Goal: Task Accomplishment & Management: Use online tool/utility

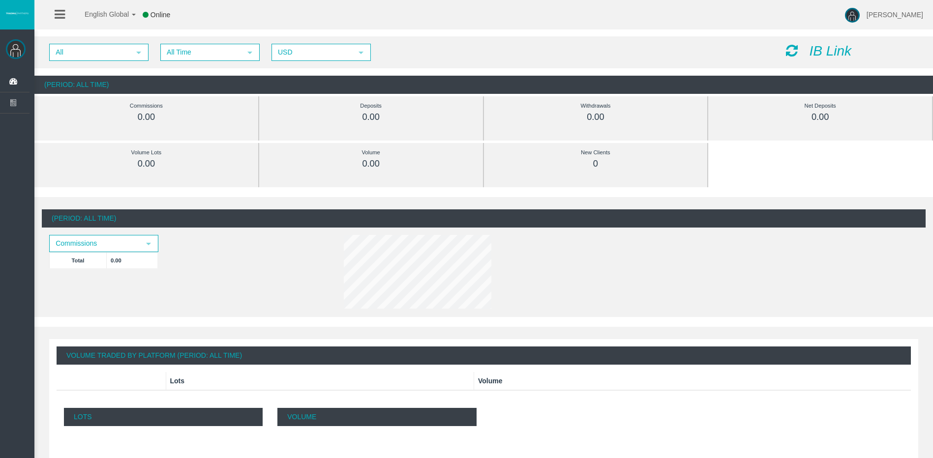
click at [810, 57] on icon "IB Link" at bounding box center [830, 50] width 42 height 15
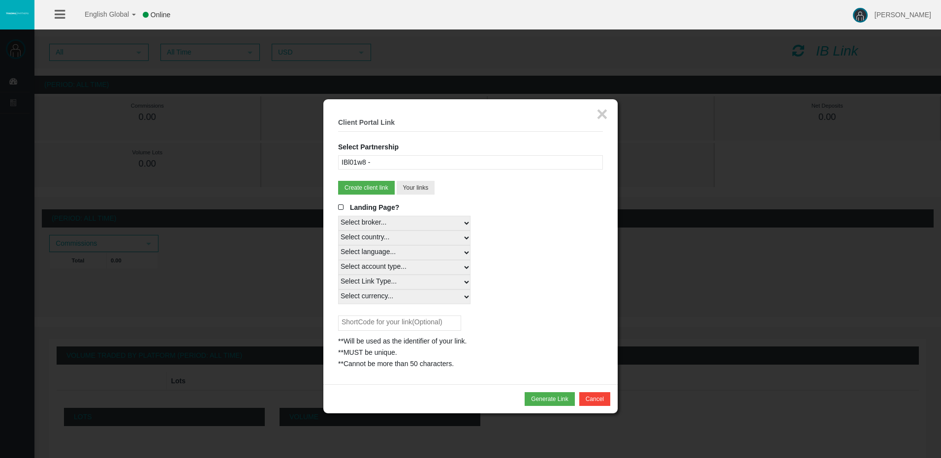
click at [420, 157] on div "IBl01w8 -" at bounding box center [470, 162] width 265 height 14
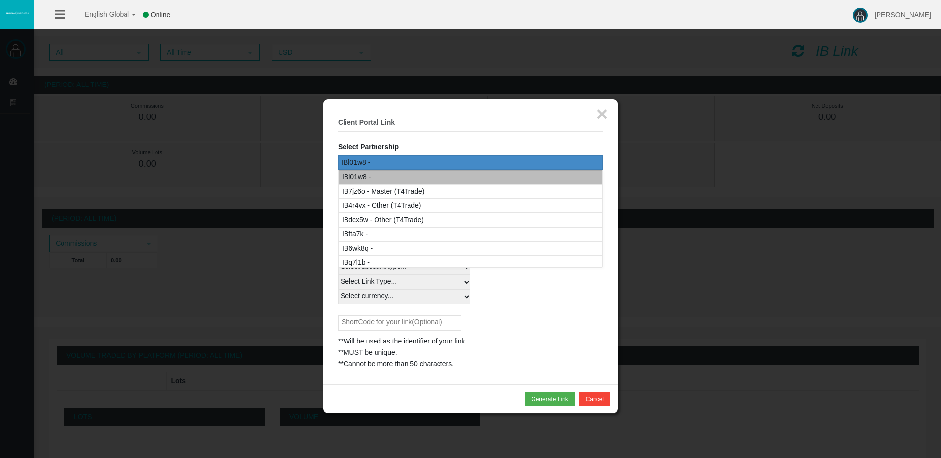
click at [437, 176] on div "IBl01w8 -" at bounding box center [470, 177] width 264 height 14
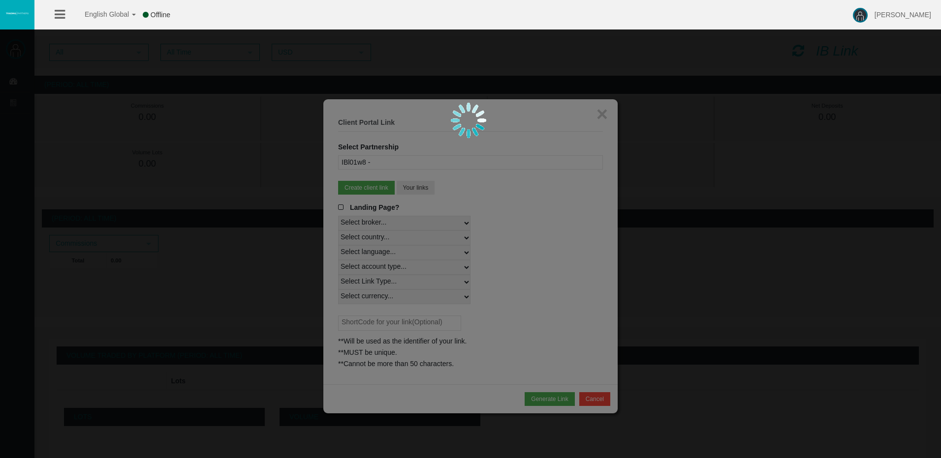
select select
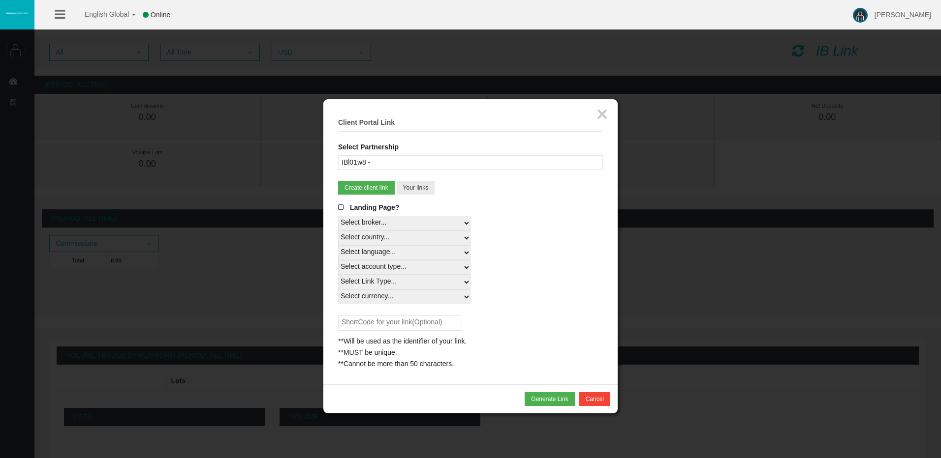
click at [423, 235] on select "Select country... Rest of the World" at bounding box center [404, 238] width 132 height 15
select select
click at [338, 231] on select "Select country... Rest of the World" at bounding box center [404, 238] width 132 height 15
click at [432, 249] on select "Select language... English Japanese Chinese Portuguese Spanish Czech German Fre…" at bounding box center [404, 252] width 132 height 15
select select
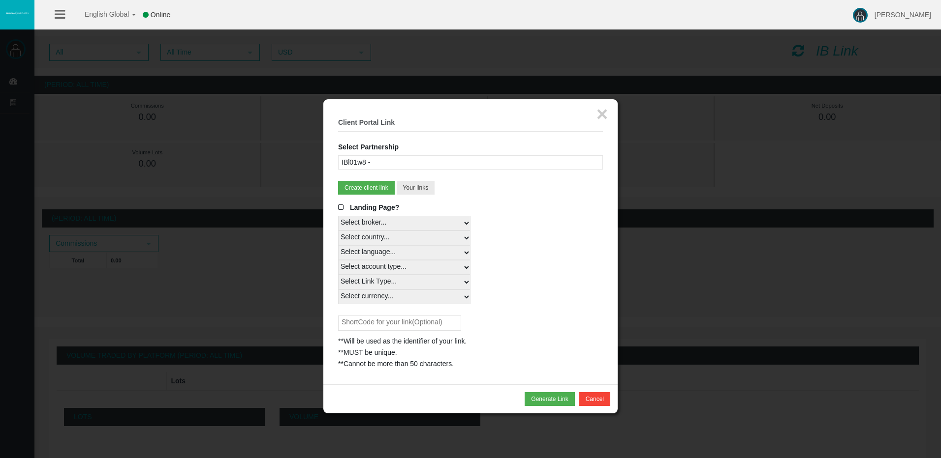
click at [338, 245] on select "Select language... English Japanese Chinese Portuguese Spanish Czech German Fre…" at bounding box center [404, 252] width 132 height 15
click at [435, 269] on select "Select account type... All Platforms MT4 LiveFloatingSpreadAccount MT4 Cent MT4…" at bounding box center [404, 267] width 132 height 15
select select
click at [338, 260] on select "Select account type... All Platforms MT4 LiveFloatingSpreadAccount MT4 Cent MT4…" at bounding box center [404, 267] width 132 height 15
click at [426, 278] on select "Select Link Type... Real" at bounding box center [404, 282] width 132 height 15
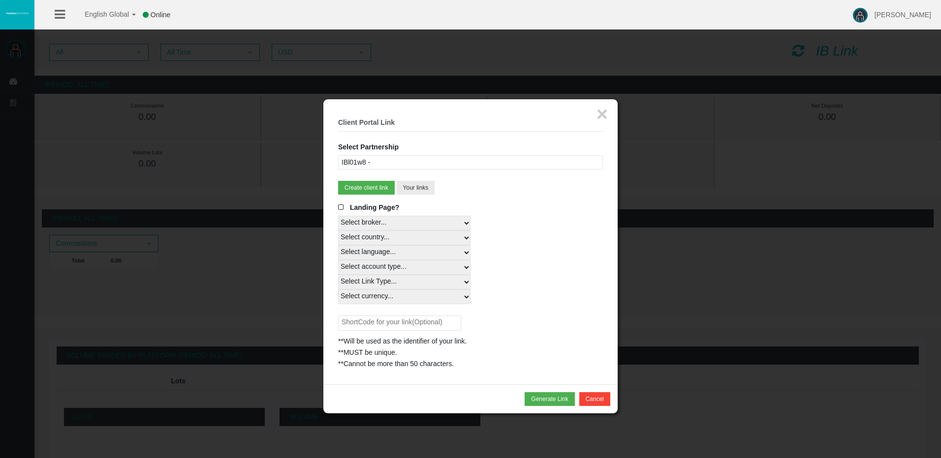
select select "Real"
click at [338, 275] on select "Select Link Type... Real" at bounding box center [404, 282] width 132 height 15
click at [422, 297] on select "Select currency... All Currencies" at bounding box center [404, 297] width 132 height 15
select select "All Currencies"
click at [338, 290] on select "Select currency... All Currencies" at bounding box center [404, 297] width 132 height 15
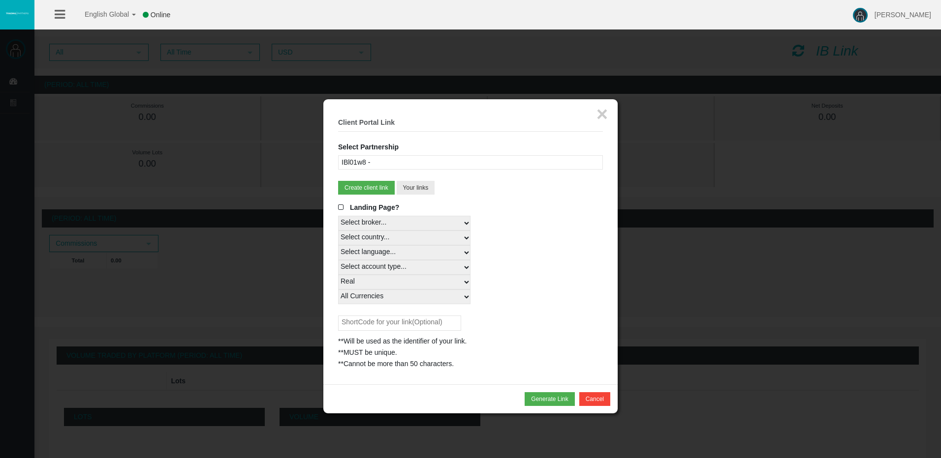
click at [563, 226] on div "Select broker... T4Trade" at bounding box center [470, 223] width 265 height 15
click at [552, 398] on button "Generate Link" at bounding box center [549, 400] width 50 height 14
